Goal: Transaction & Acquisition: Purchase product/service

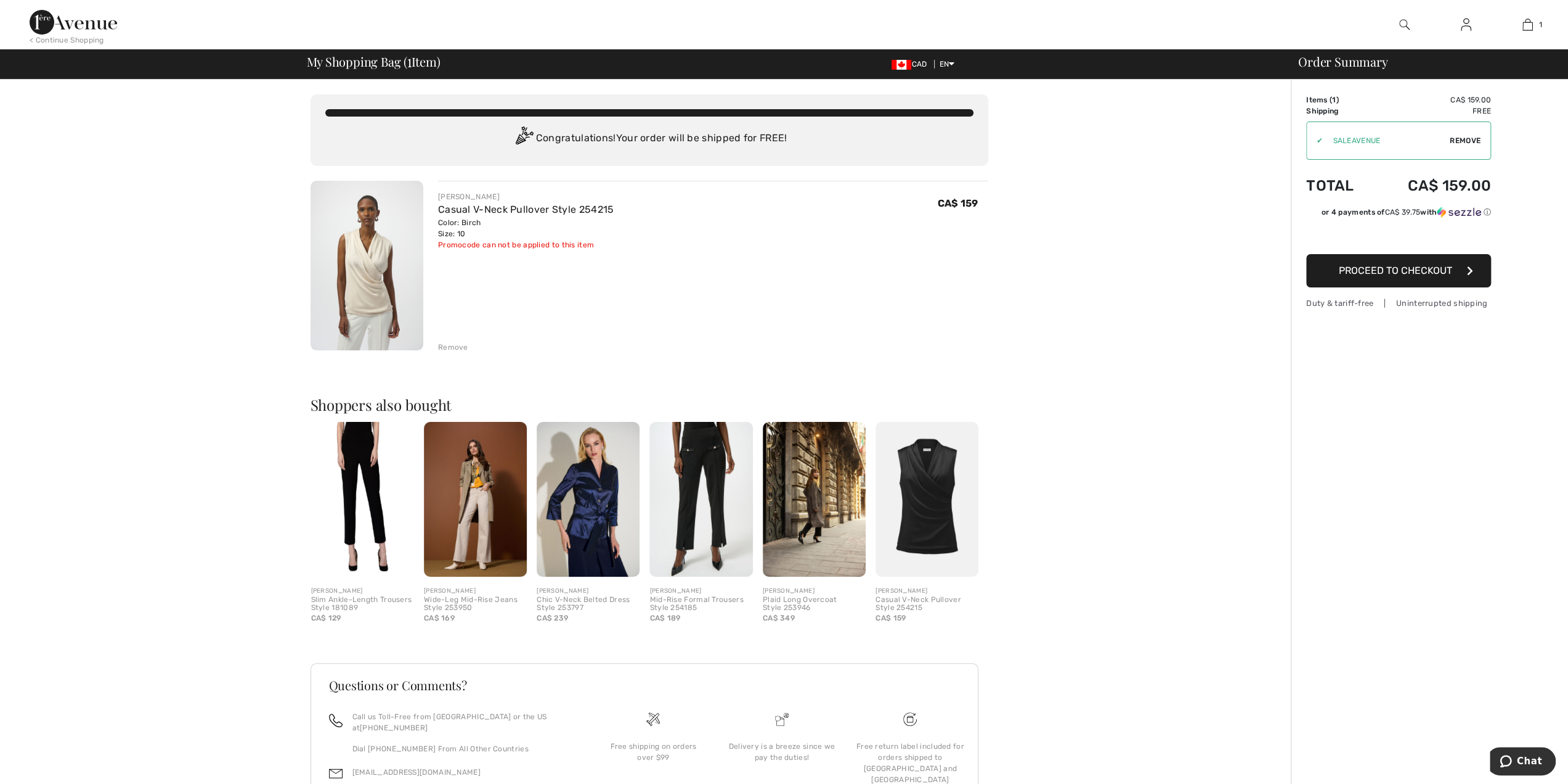
click at [1414, 270] on span "Proceed to Checkout" at bounding box center [1396, 271] width 114 height 12
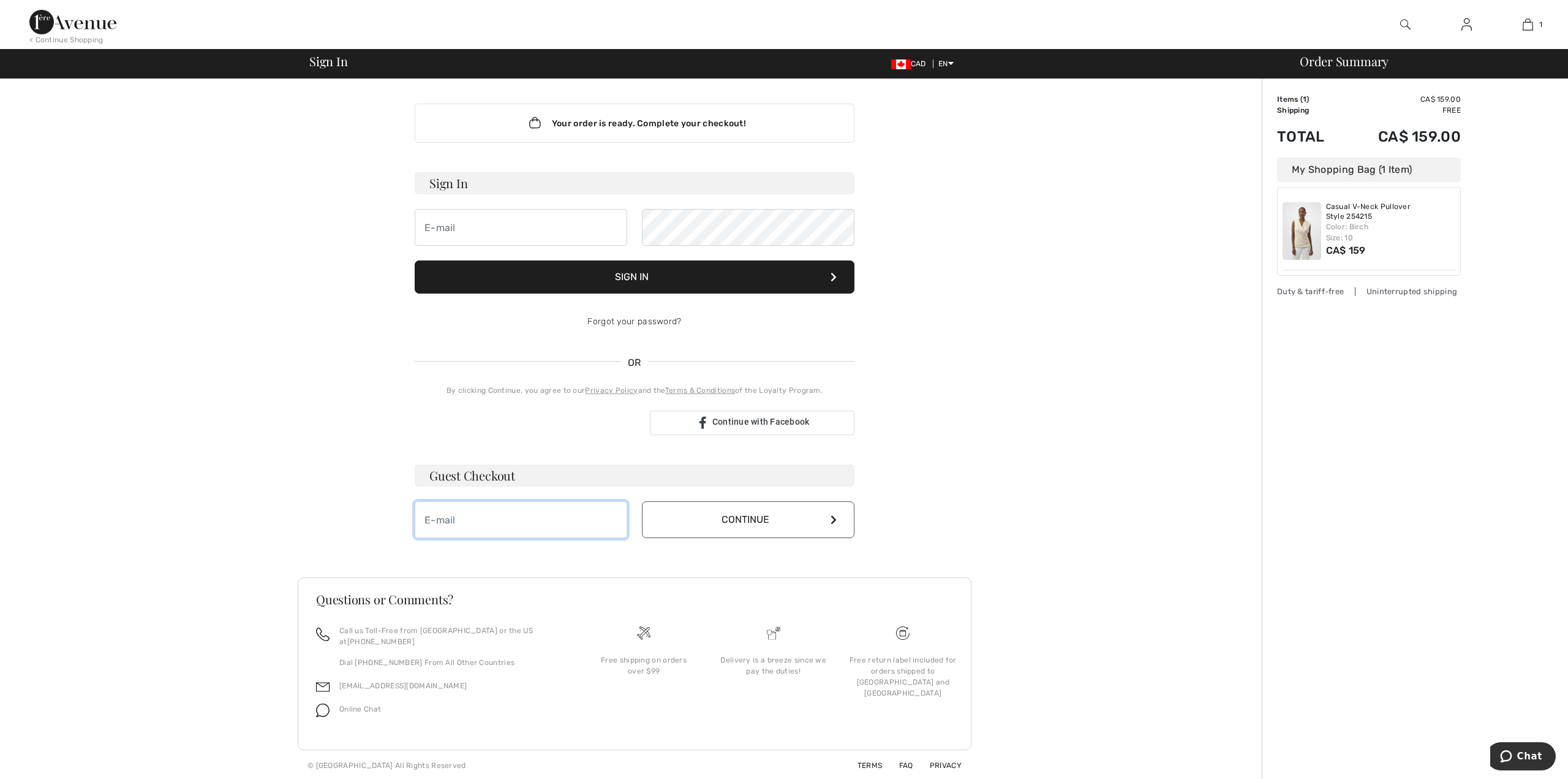
click at [454, 514] on input "email" at bounding box center [521, 519] width 212 height 37
type input "reneebalvers@hotmail.com"
click at [757, 518] on button "Continue" at bounding box center [748, 519] width 212 height 37
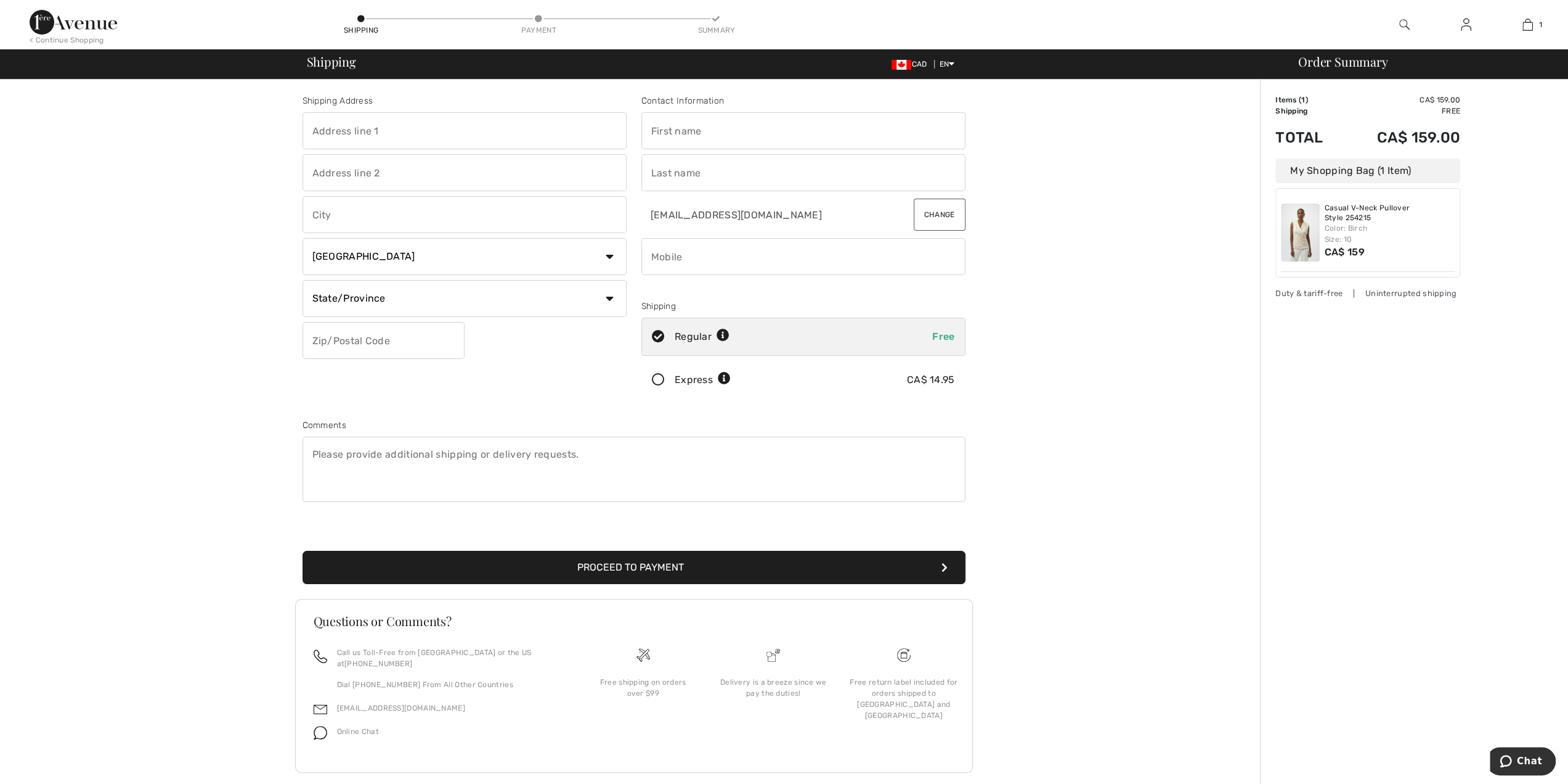
click at [365, 126] on input "text" at bounding box center [464, 130] width 324 height 37
type input "42 Cross Street"
type input "Hamilton"
select select "ON"
type input "L9H2R7"
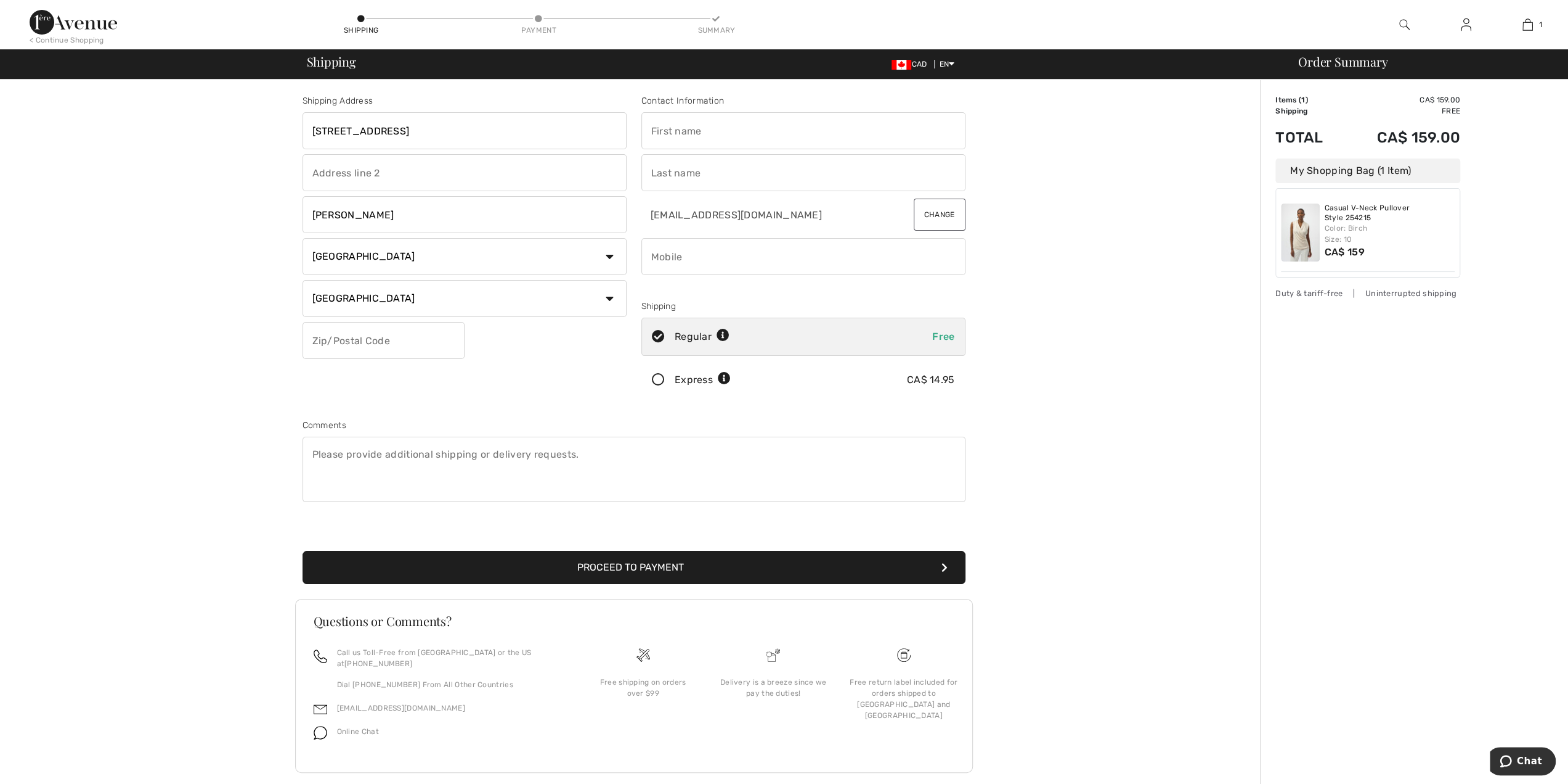
type input "Ronald J."
type input "Balvers"
type input "9059023228"
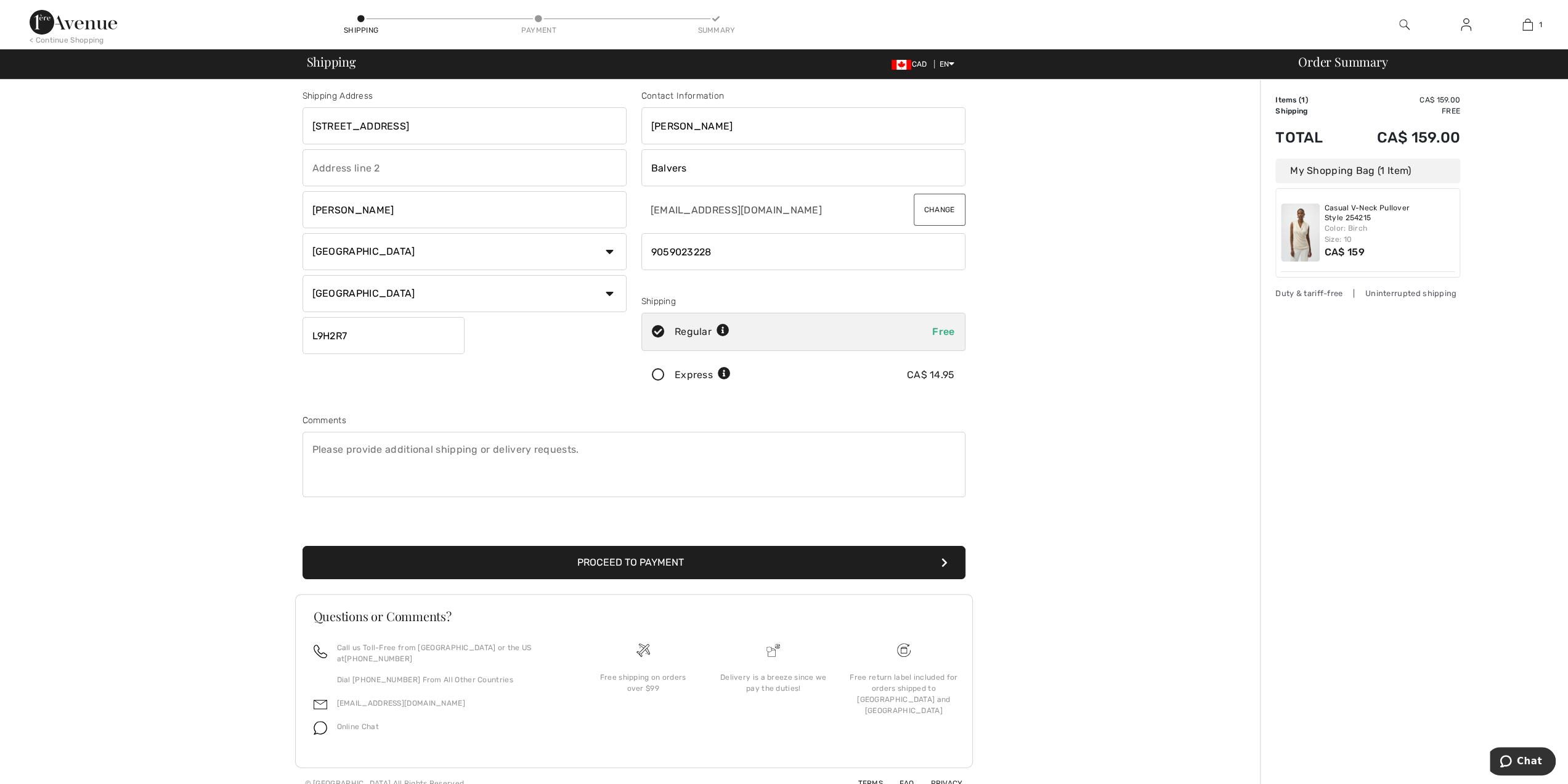
scroll to position [6, 0]
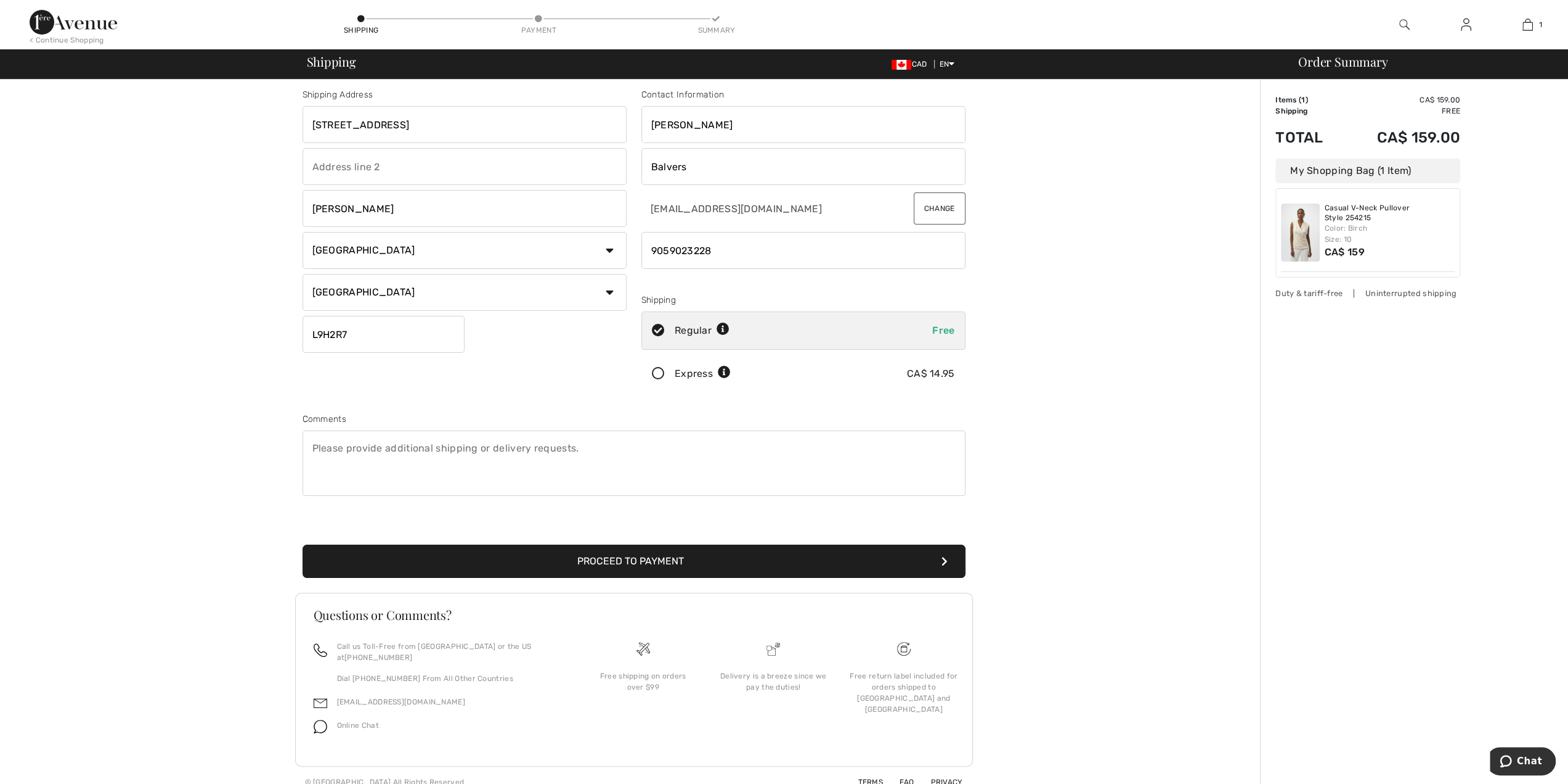
click at [638, 554] on button "Proceed to Payment" at bounding box center [634, 561] width 663 height 34
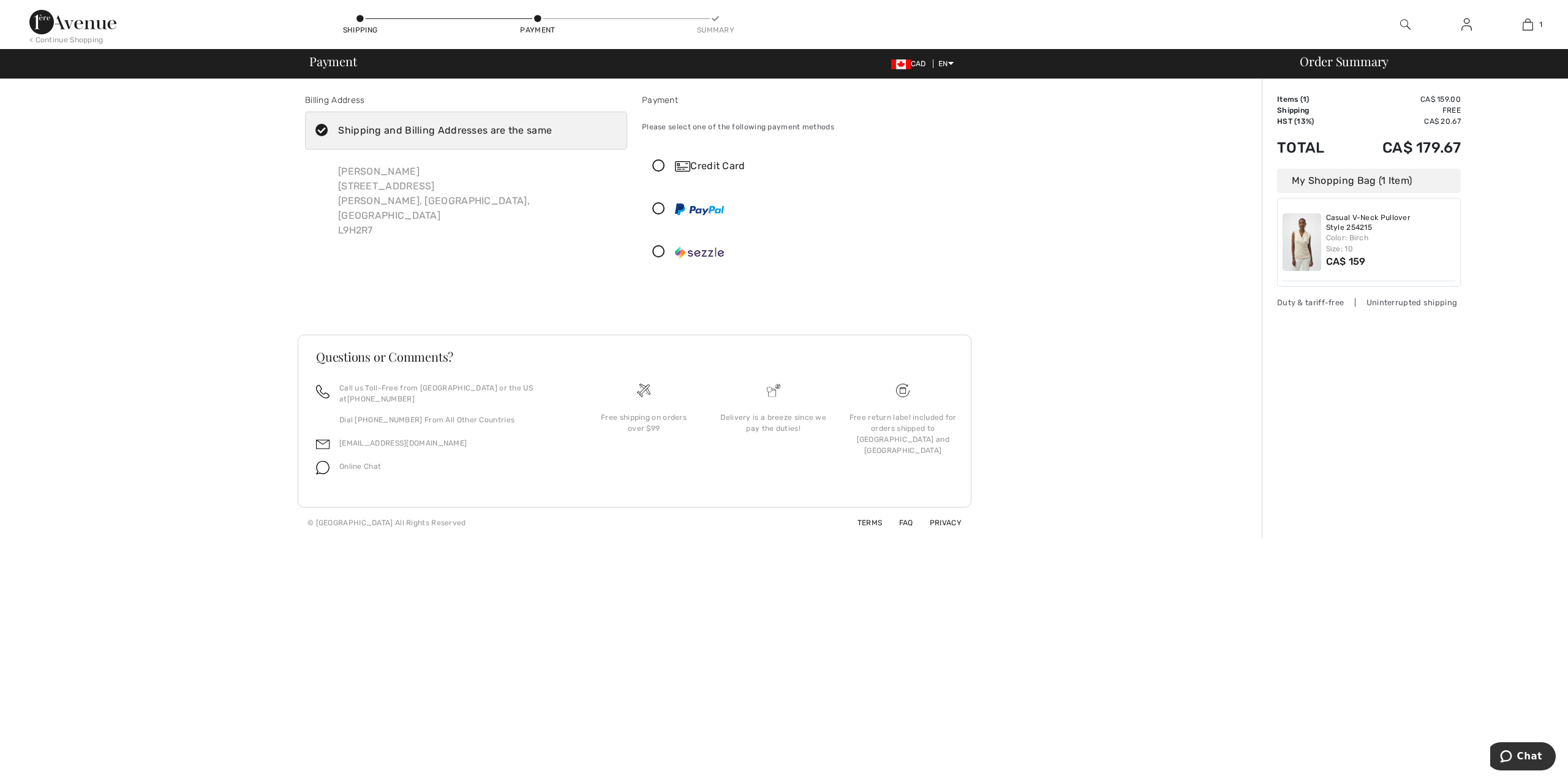
click at [661, 164] on icon at bounding box center [659, 166] width 33 height 13
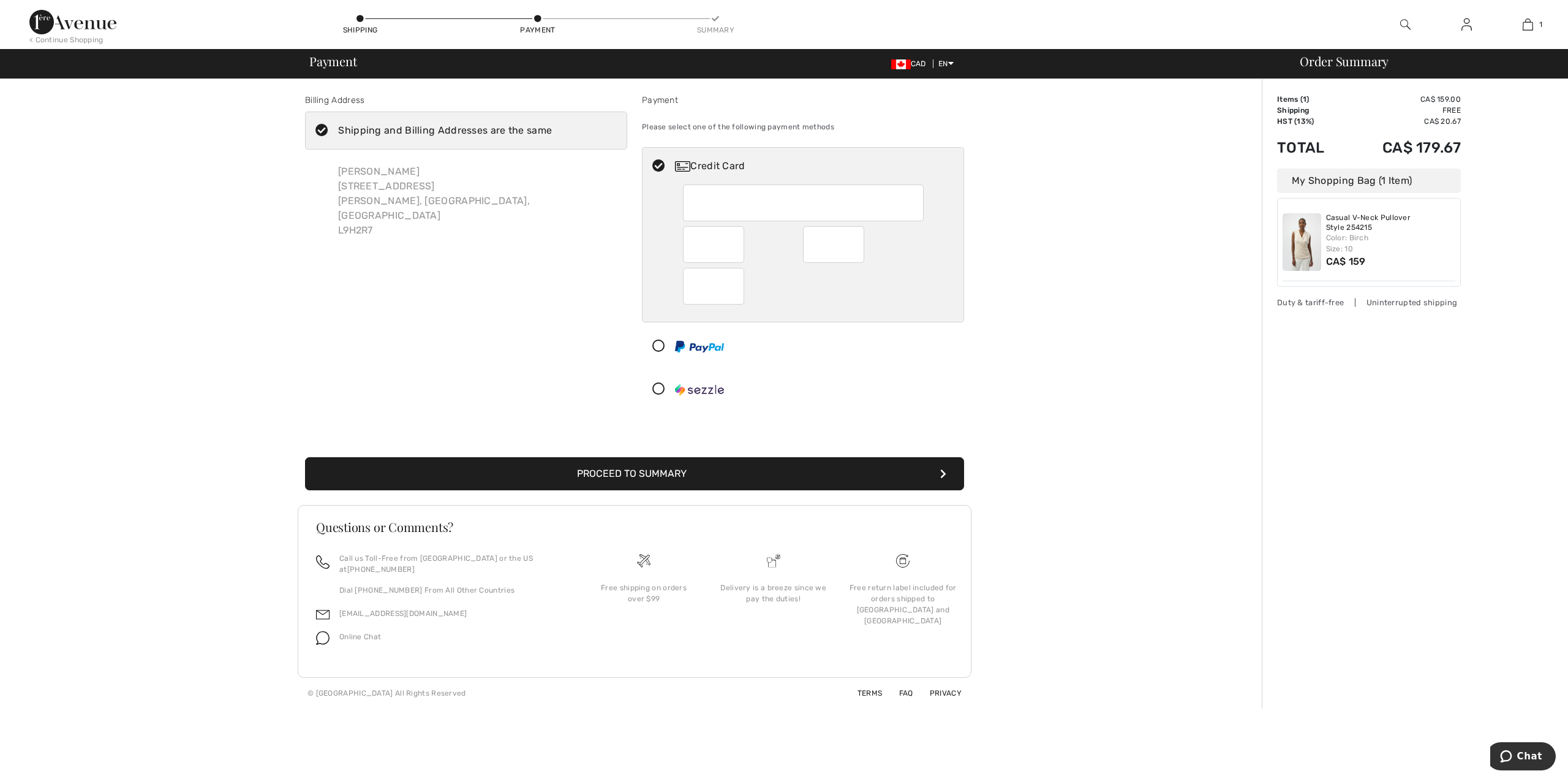
click at [371, 351] on div "Billing Address Shipping and Billing Addresses are the same Ronald J. Balvers 4…" at bounding box center [466, 253] width 337 height 319
click at [678, 464] on button "Proceed to Summary" at bounding box center [634, 473] width 659 height 33
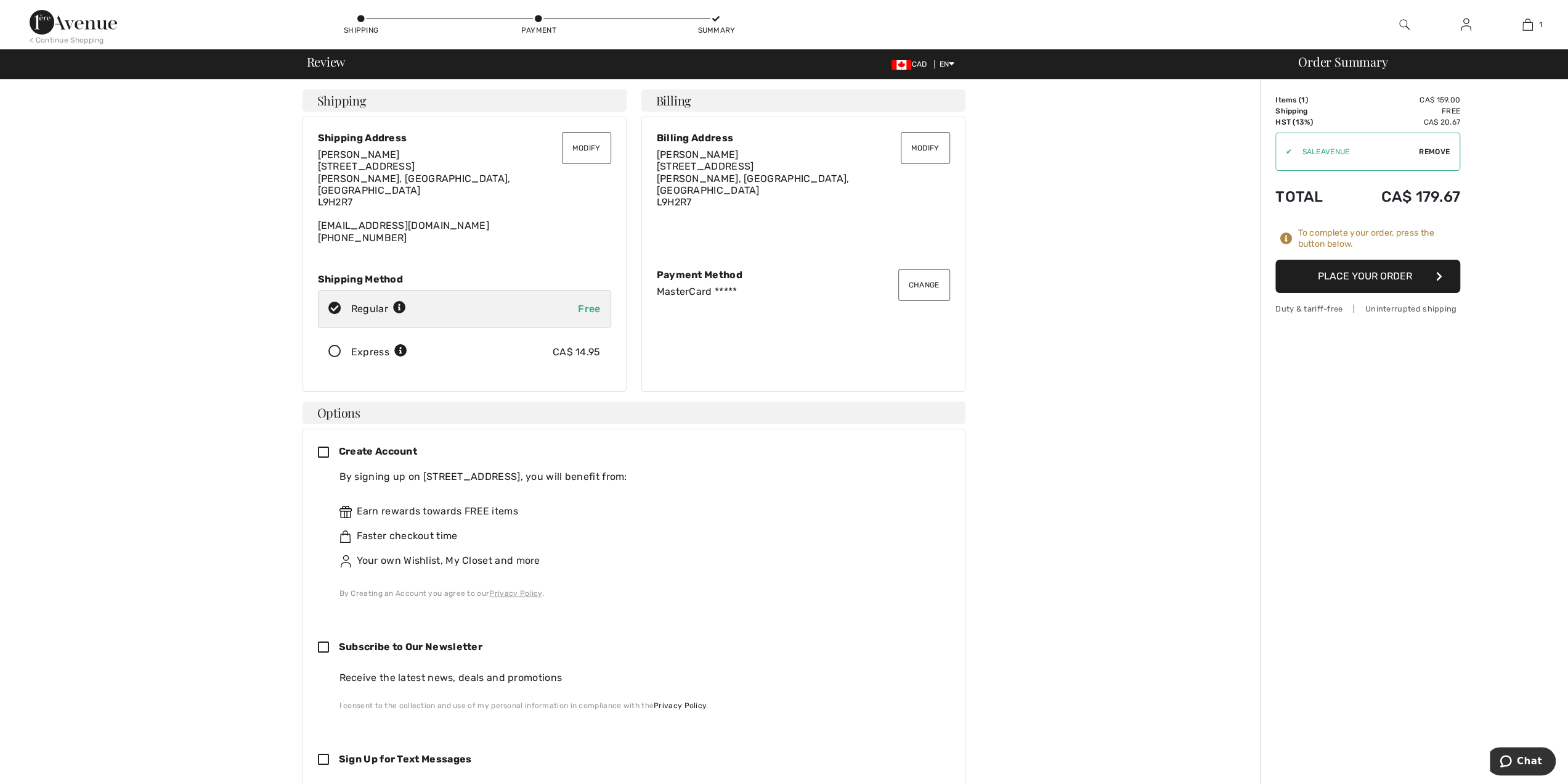
click at [1430, 151] on span "Remove" at bounding box center [1435, 152] width 31 height 11
click at [1286, 152] on input "TEXT" at bounding box center [1351, 152] width 150 height 37
type input "NEW15"
click at [1358, 273] on button "Place Your Order" at bounding box center [1368, 276] width 185 height 34
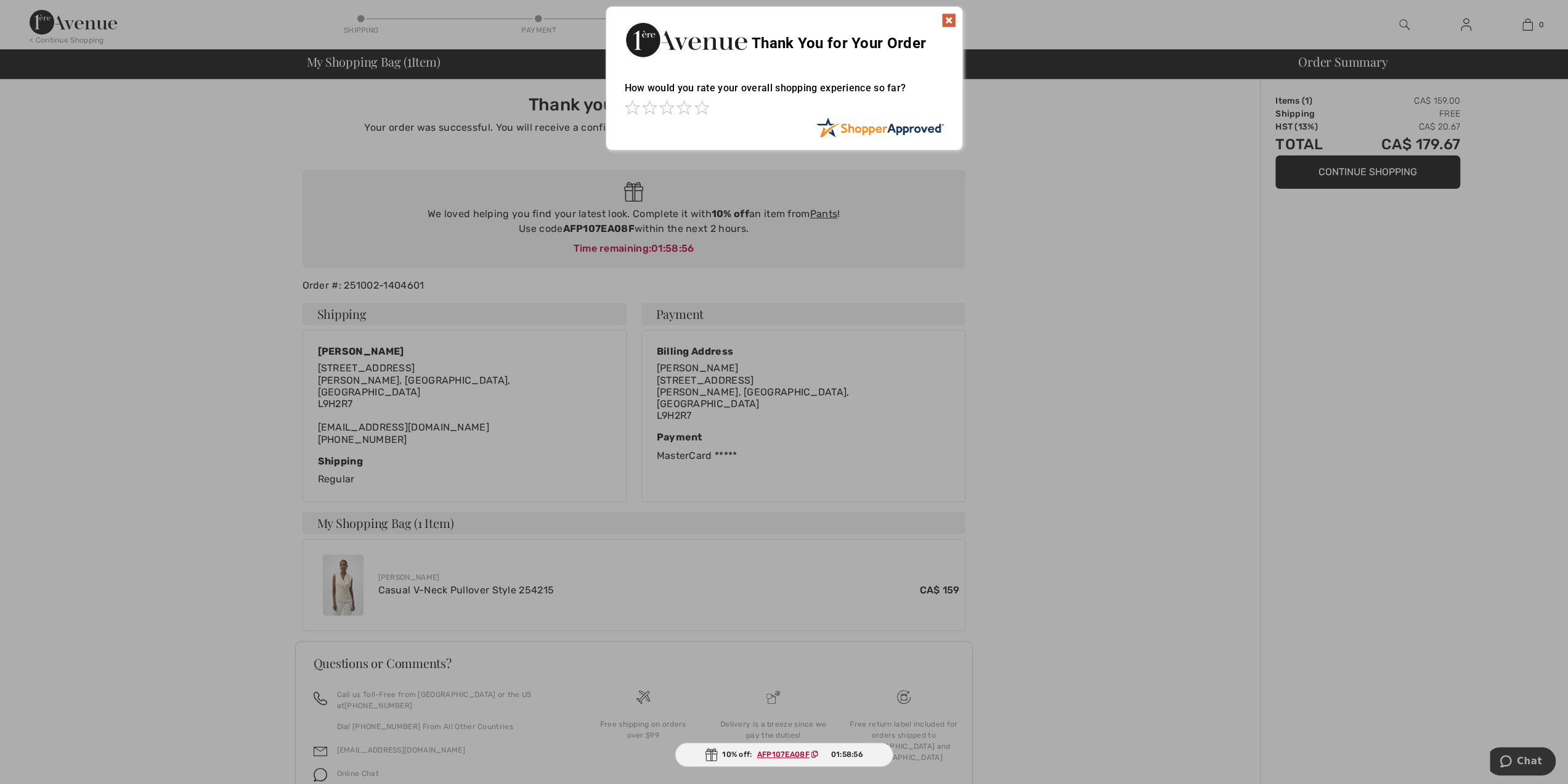
click at [948, 16] on img at bounding box center [949, 20] width 15 height 15
